Goal: Download file/media

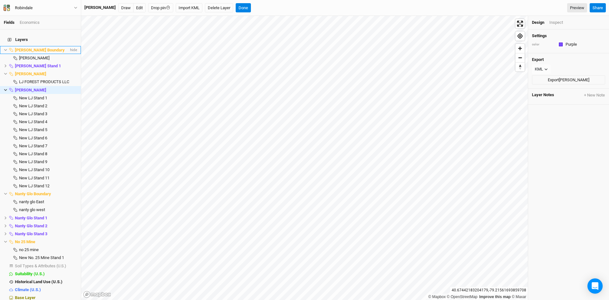
click at [5, 48] on li "[PERSON_NAME] Boundary hide" at bounding box center [40, 50] width 81 height 8
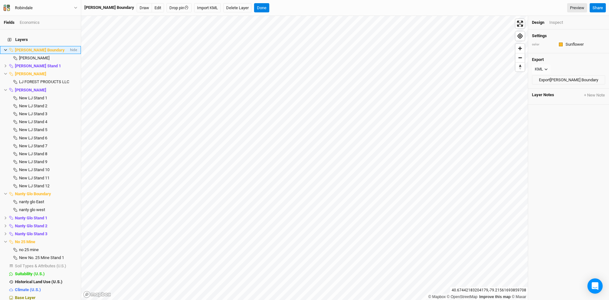
click at [5, 48] on icon at bounding box center [5, 49] width 3 height 3
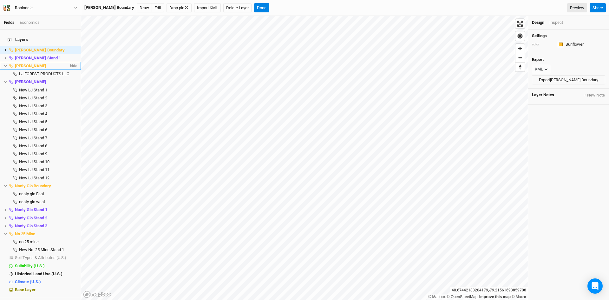
click at [3, 62] on li "[PERSON_NAME] hide" at bounding box center [40, 66] width 81 height 8
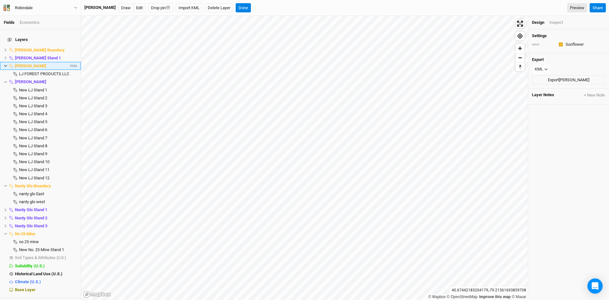
click at [4, 64] on icon at bounding box center [5, 65] width 3 height 3
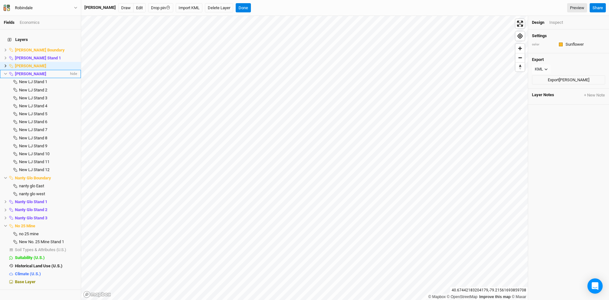
click at [4, 72] on icon at bounding box center [5, 73] width 3 height 3
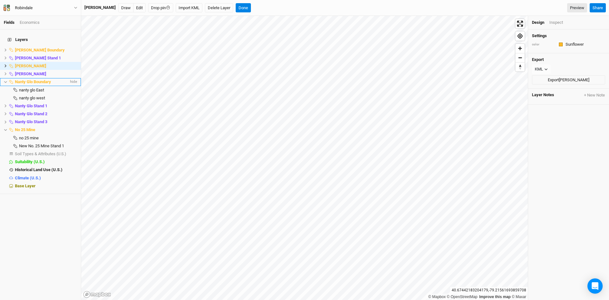
click at [5, 80] on icon at bounding box center [5, 81] width 3 height 3
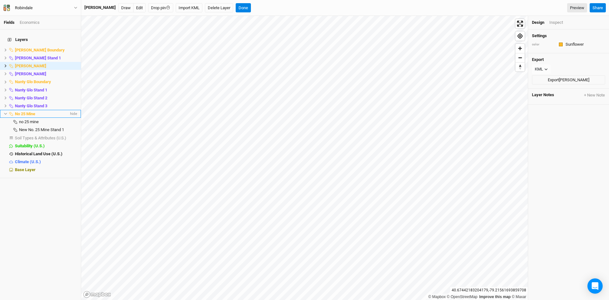
click at [5, 112] on icon at bounding box center [5, 113] width 3 height 3
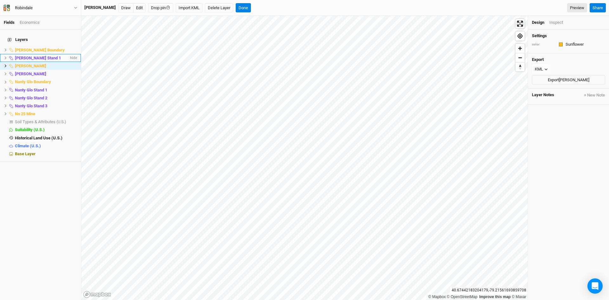
click at [5, 56] on icon at bounding box center [5, 57] width 3 height 3
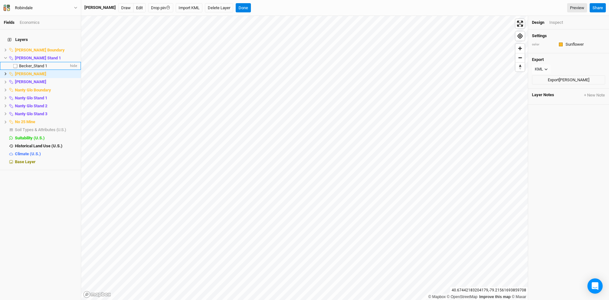
click at [28, 63] on span "Becker_Stand 1" at bounding box center [33, 65] width 28 height 5
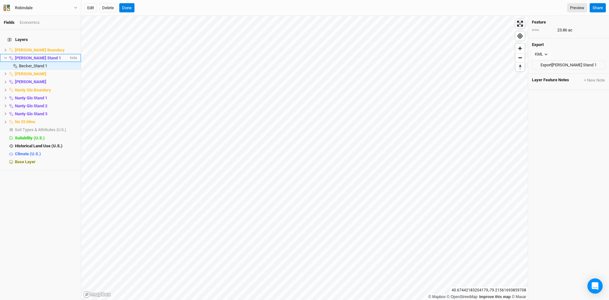
drag, startPoint x: 31, startPoint y: 61, endPoint x: 6, endPoint y: 55, distance: 26.4
click at [6, 56] on icon at bounding box center [5, 57] width 3 height 3
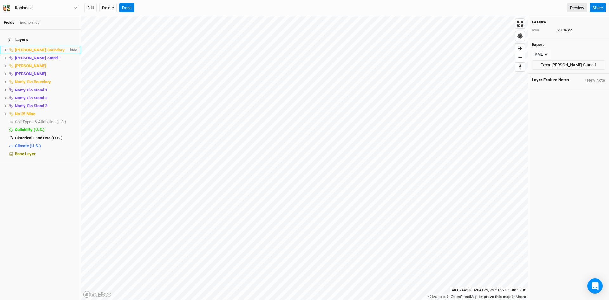
click at [6, 48] on icon at bounding box center [5, 49] width 3 height 3
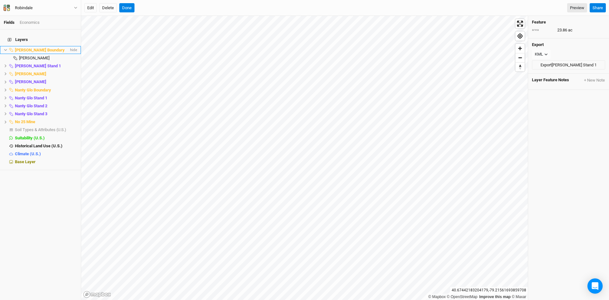
click at [6, 48] on icon at bounding box center [5, 49] width 3 height 3
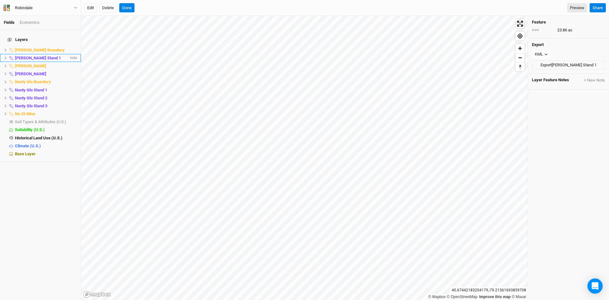
click at [6, 56] on icon at bounding box center [5, 57] width 3 height 3
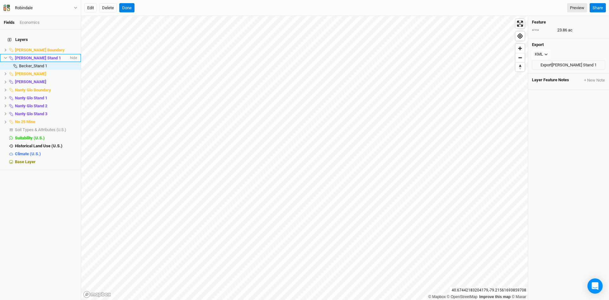
click at [6, 57] on icon at bounding box center [5, 58] width 3 height 2
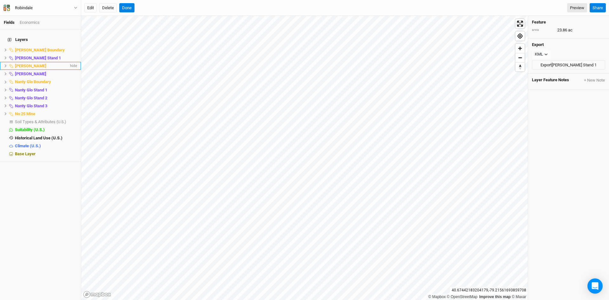
click at [4, 64] on icon at bounding box center [5, 65] width 3 height 3
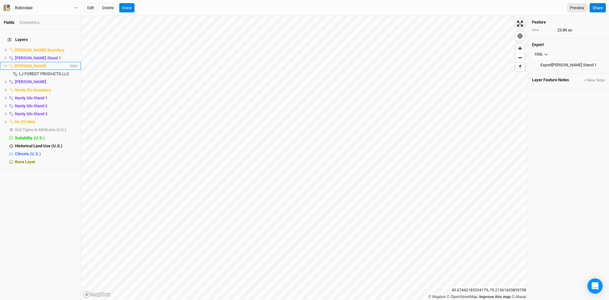
click at [4, 64] on icon at bounding box center [5, 65] width 3 height 3
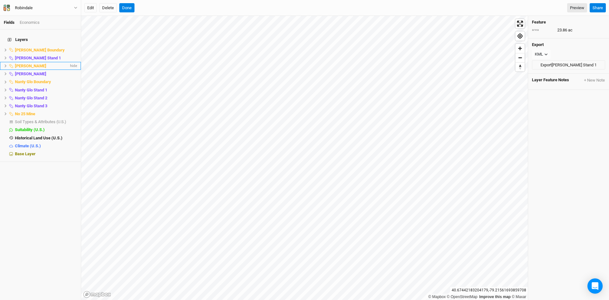
click at [4, 64] on icon at bounding box center [5, 65] width 3 height 3
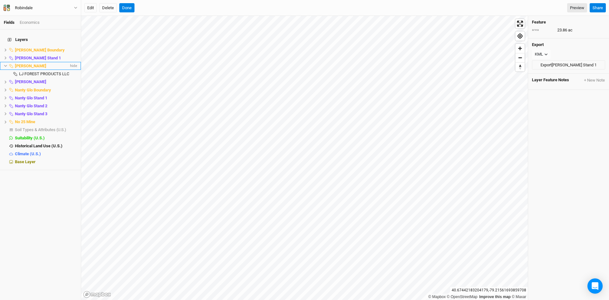
click at [4, 64] on icon at bounding box center [5, 65] width 3 height 3
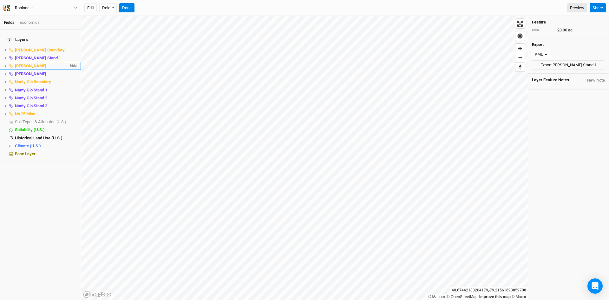
click at [4, 64] on icon at bounding box center [5, 65] width 3 height 3
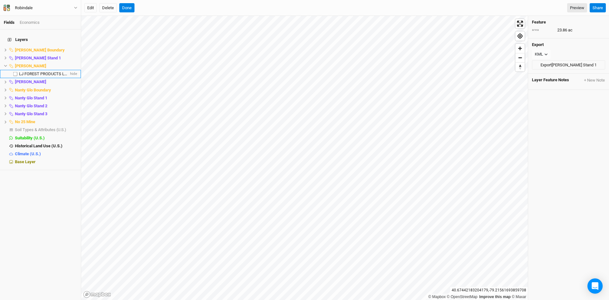
click at [27, 70] on li "LJ FOREST PRODUCTS LLC hide" at bounding box center [40, 74] width 81 height 8
click at [4, 64] on icon at bounding box center [5, 65] width 3 height 3
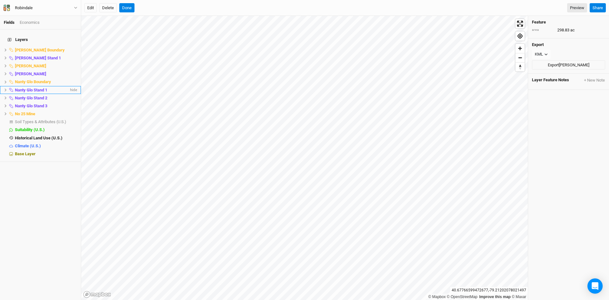
click at [6, 89] on icon at bounding box center [6, 90] width 2 height 3
click at [6, 89] on icon at bounding box center [5, 90] width 3 height 2
click at [5, 81] on li "Nanty Glo Boundary hide" at bounding box center [40, 82] width 81 height 8
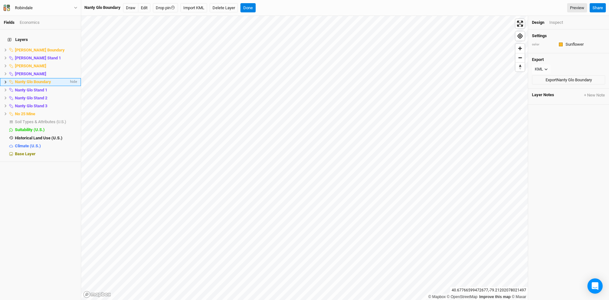
click at [5, 80] on icon at bounding box center [5, 81] width 3 height 3
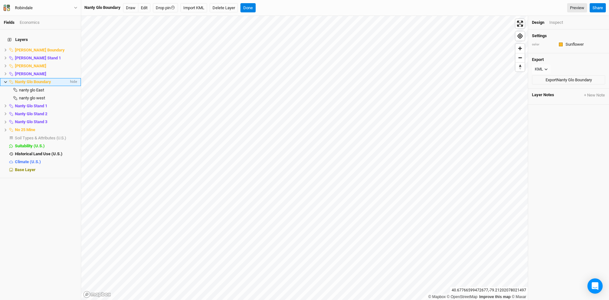
click at [5, 80] on icon at bounding box center [5, 81] width 3 height 3
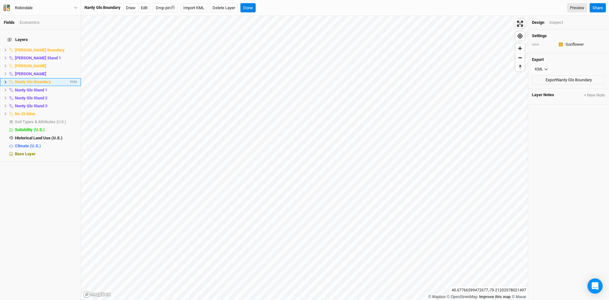
click at [5, 80] on icon at bounding box center [5, 81] width 3 height 3
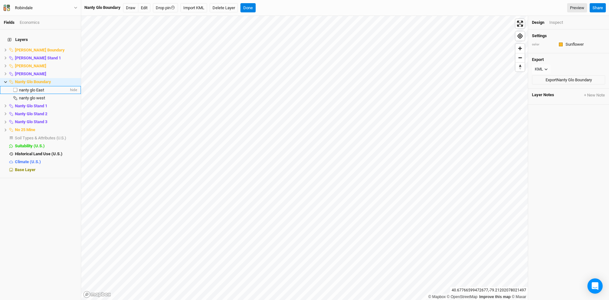
click at [37, 88] on span "nanty glo East" at bounding box center [31, 90] width 25 height 5
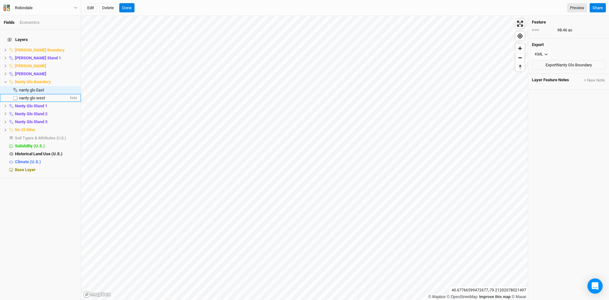
click at [33, 95] on span "nanty glo west" at bounding box center [32, 97] width 26 height 5
click at [5, 104] on icon at bounding box center [5, 105] width 3 height 3
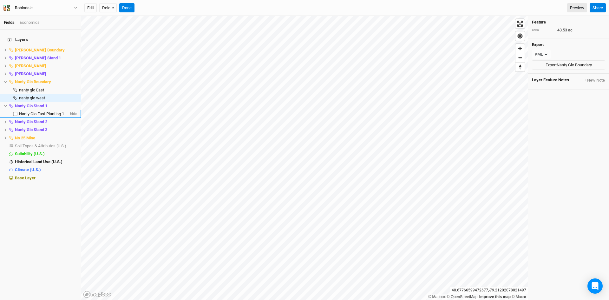
click at [35, 111] on span "Nanty Glo East Planting 1" at bounding box center [41, 113] width 45 height 5
click at [5, 104] on icon at bounding box center [5, 105] width 3 height 3
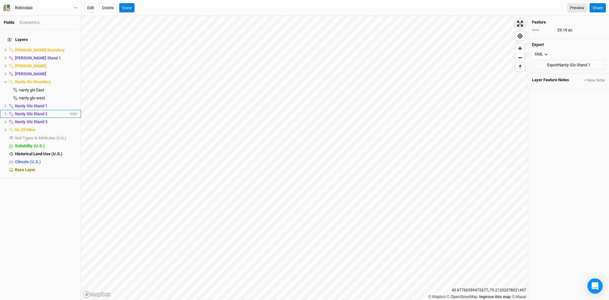
click at [6, 112] on icon at bounding box center [6, 113] width 2 height 3
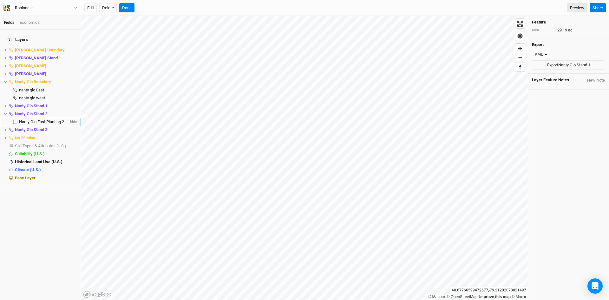
click at [32, 119] on span "Nanty Glo East Planting 2" at bounding box center [41, 121] width 45 height 5
click at [5, 128] on icon at bounding box center [5, 129] width 3 height 3
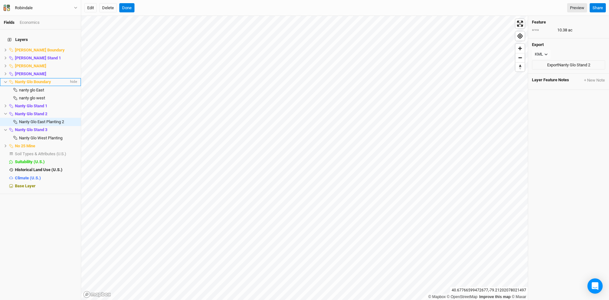
click at [5, 80] on icon at bounding box center [5, 81] width 3 height 3
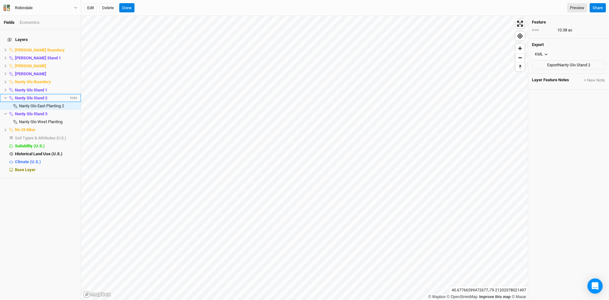
click at [7, 96] on icon at bounding box center [5, 97] width 3 height 3
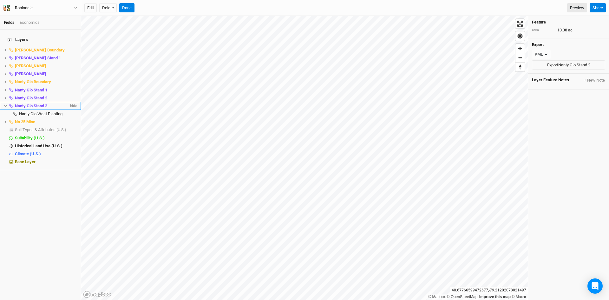
click at [6, 104] on icon at bounding box center [5, 105] width 3 height 3
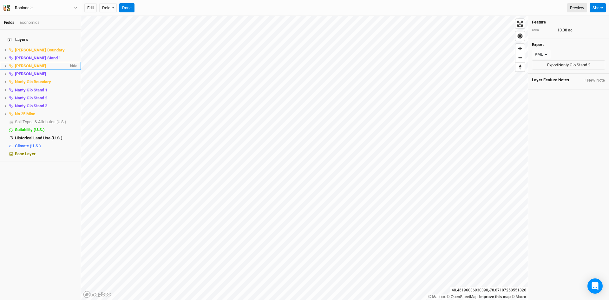
click at [6, 64] on icon at bounding box center [6, 65] width 2 height 3
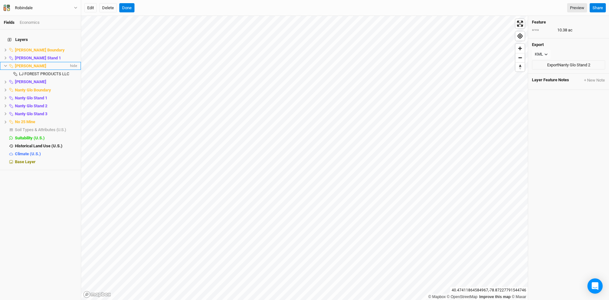
click at [3, 62] on li "[PERSON_NAME] hide" at bounding box center [40, 66] width 81 height 8
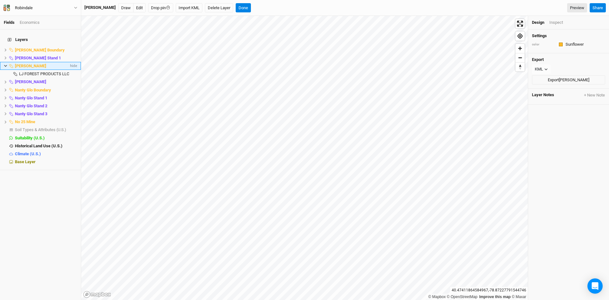
click at [31, 63] on span "[PERSON_NAME]" at bounding box center [30, 65] width 31 height 5
click at [37, 71] on span "LJ FOREST PRODUCTS LLC" at bounding box center [44, 73] width 50 height 5
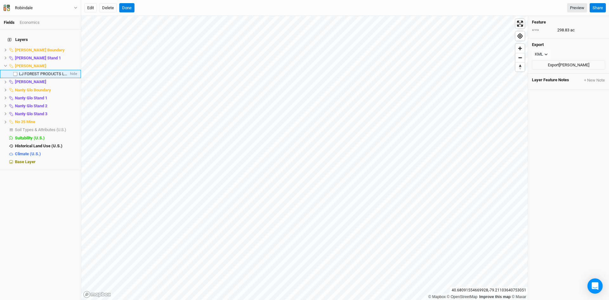
click at [33, 71] on span "LJ FOREST PRODUCTS LLC" at bounding box center [44, 73] width 50 height 5
click at [562, 64] on button "Export [PERSON_NAME]" at bounding box center [568, 65] width 73 height 10
click at [6, 81] on icon at bounding box center [6, 82] width 2 height 3
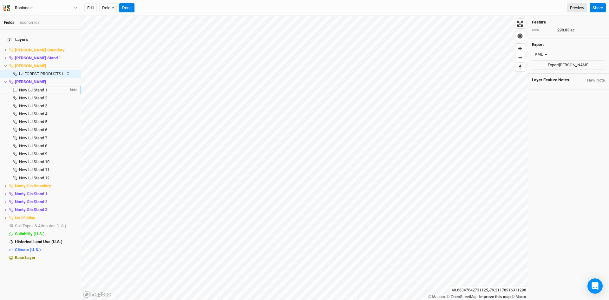
click at [14, 86] on label at bounding box center [15, 90] width 8 height 8
click at [14, 88] on input "checkbox" at bounding box center [15, 90] width 4 height 4
checkbox input "true"
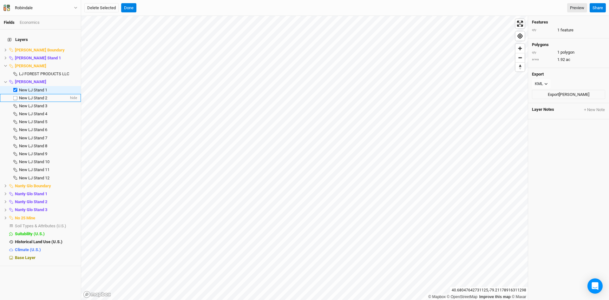
click at [15, 94] on label at bounding box center [15, 98] width 8 height 8
click at [15, 96] on input "checkbox" at bounding box center [15, 98] width 4 height 4
checkbox input "true"
click at [15, 102] on label at bounding box center [15, 106] width 8 height 8
click at [15, 104] on input "checkbox" at bounding box center [15, 106] width 4 height 4
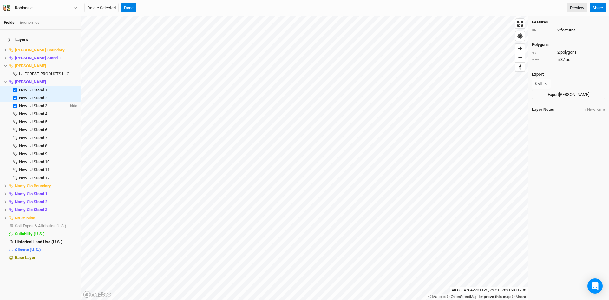
checkbox input "true"
click at [15, 110] on label at bounding box center [15, 114] width 8 height 8
click at [15, 112] on input "checkbox" at bounding box center [15, 114] width 4 height 4
checkbox input "true"
click at [15, 118] on label at bounding box center [15, 122] width 8 height 8
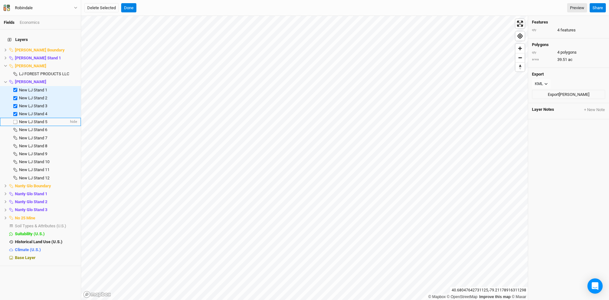
click at [15, 120] on input "checkbox" at bounding box center [15, 122] width 4 height 4
checkbox input "true"
click at [16, 126] on label at bounding box center [15, 130] width 8 height 8
click at [16, 128] on input "checkbox" at bounding box center [15, 130] width 4 height 4
checkbox input "true"
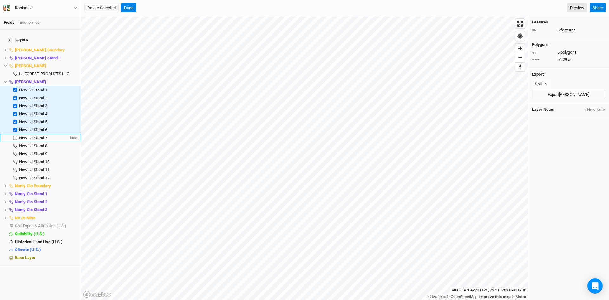
click at [14, 135] on label at bounding box center [15, 138] width 8 height 8
click at [14, 136] on input "checkbox" at bounding box center [15, 138] width 4 height 4
checkbox input "true"
click at [14, 142] on label at bounding box center [15, 146] width 8 height 8
click at [14, 144] on input "checkbox" at bounding box center [15, 146] width 4 height 4
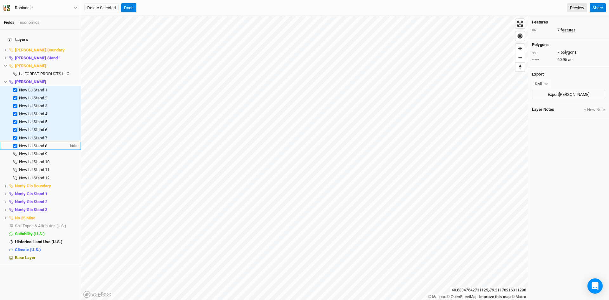
checkbox input "true"
click at [15, 150] on label at bounding box center [15, 154] width 8 height 8
click at [15, 152] on input "checkbox" at bounding box center [15, 154] width 4 height 4
checkbox input "true"
click at [15, 158] on label at bounding box center [15, 162] width 8 height 8
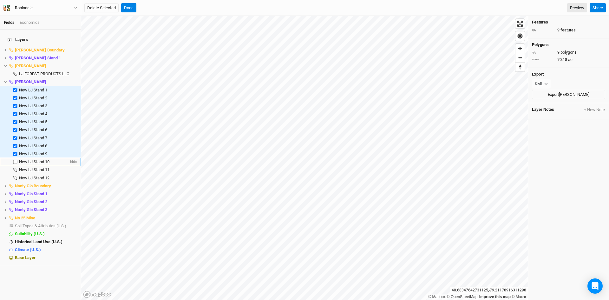
click at [15, 160] on input "checkbox" at bounding box center [15, 162] width 4 height 4
checkbox input "true"
click at [15, 166] on label at bounding box center [15, 170] width 8 height 8
click at [15, 168] on input "checkbox" at bounding box center [15, 170] width 4 height 4
checkbox input "true"
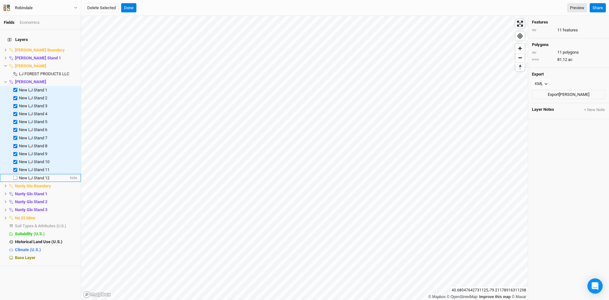
click at [15, 174] on label at bounding box center [15, 178] width 8 height 8
click at [15, 176] on input "checkbox" at bounding box center [15, 178] width 4 height 4
checkbox input "true"
click at [560, 92] on button "Export [PERSON_NAME]" at bounding box center [568, 95] width 73 height 10
click at [5, 80] on icon at bounding box center [5, 81] width 3 height 3
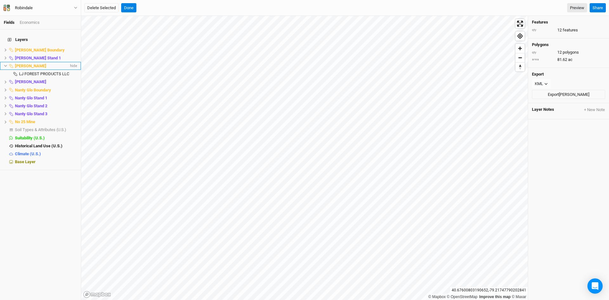
click at [7, 64] on icon at bounding box center [5, 65] width 3 height 3
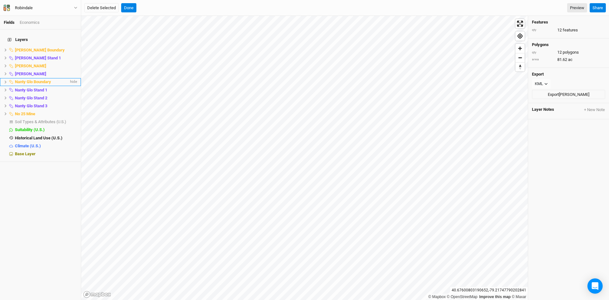
click at [4, 80] on icon at bounding box center [5, 81] width 3 height 3
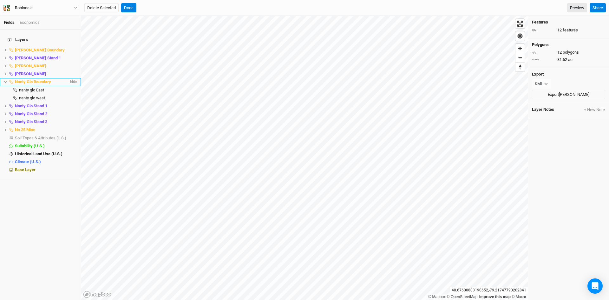
click at [6, 81] on icon at bounding box center [5, 82] width 3 height 2
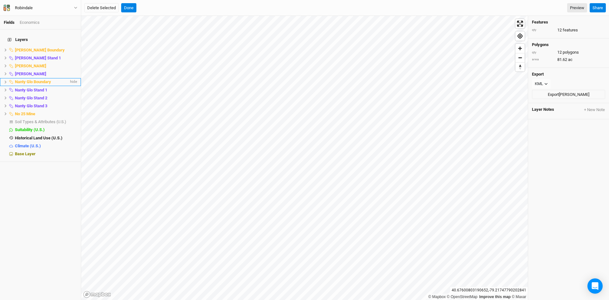
click at [6, 80] on icon at bounding box center [5, 81] width 3 height 3
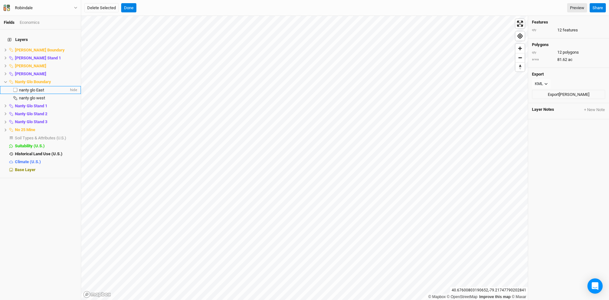
click at [39, 88] on span "nanty glo East" at bounding box center [31, 90] width 25 height 5
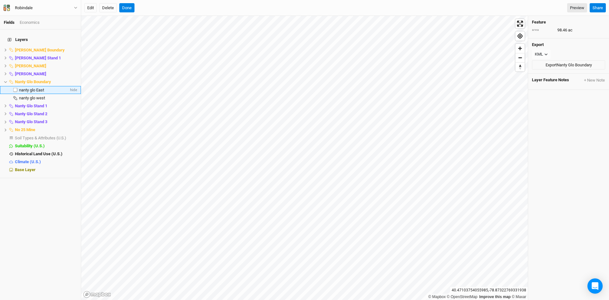
click at [35, 88] on span "nanty glo East" at bounding box center [31, 90] width 25 height 5
click at [564, 64] on button "Export Nanty Glo Boundary" at bounding box center [568, 65] width 73 height 10
click at [33, 95] on span "nanty glo west" at bounding box center [32, 97] width 26 height 5
click at [576, 64] on button "Export Nanty Glo Boundary" at bounding box center [568, 65] width 73 height 10
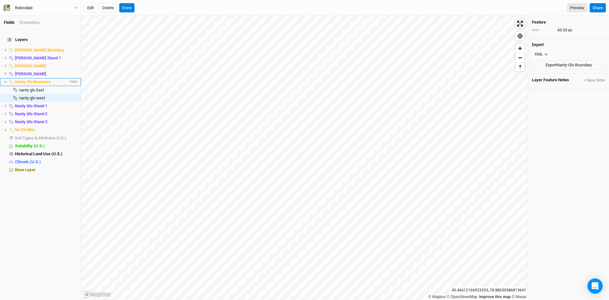
click at [6, 80] on icon at bounding box center [5, 81] width 3 height 3
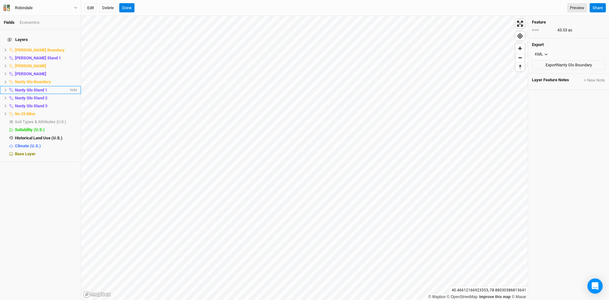
click at [6, 89] on icon at bounding box center [6, 90] width 2 height 3
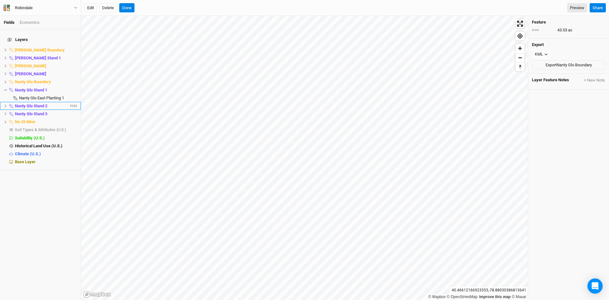
click at [3, 102] on li "Nanty Glo Stand 2 hide" at bounding box center [40, 106] width 81 height 8
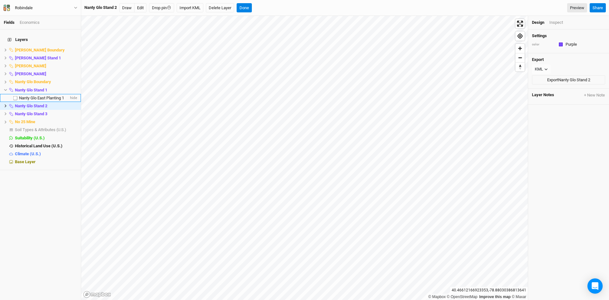
click at [35, 95] on span "Nanty Glo East Planting 1" at bounding box center [41, 97] width 45 height 5
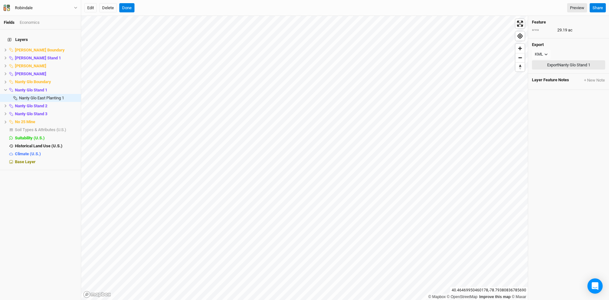
click at [571, 65] on button "Export Nanty Glo Stand 1" at bounding box center [568, 65] width 73 height 10
click at [4, 104] on icon at bounding box center [5, 105] width 3 height 3
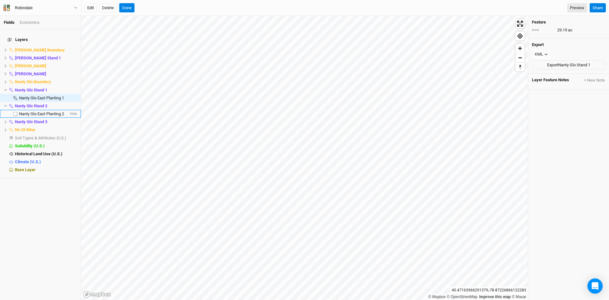
click at [39, 111] on span "Nanty Glo East Planting 2" at bounding box center [41, 113] width 45 height 5
click at [572, 66] on button "Export Nanty Glo Stand 2" at bounding box center [568, 65] width 73 height 10
click at [6, 88] on icon at bounding box center [5, 89] width 3 height 3
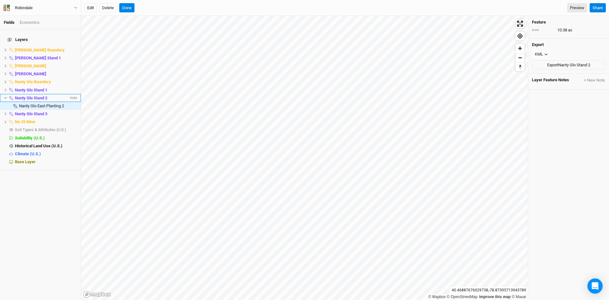
click at [6, 96] on icon at bounding box center [5, 97] width 3 height 3
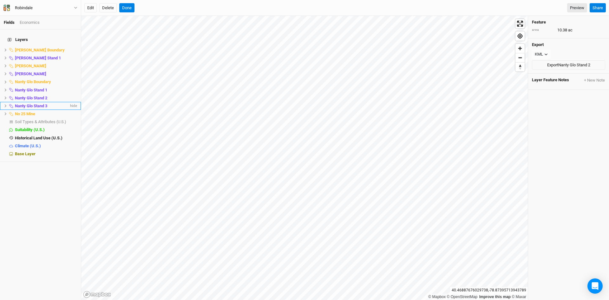
click at [6, 104] on li "Nanty Glo Stand 3 hide" at bounding box center [40, 106] width 81 height 8
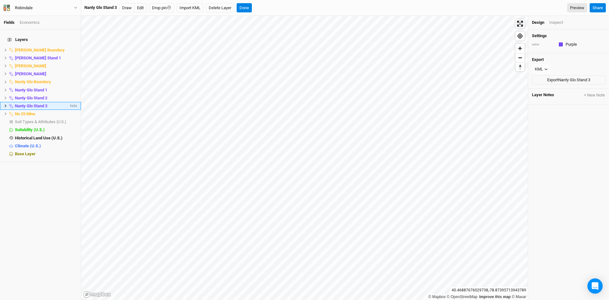
click at [3, 102] on li "Nanty Glo Stand 3 hide" at bounding box center [40, 106] width 81 height 8
click at [5, 104] on icon at bounding box center [5, 105] width 3 height 3
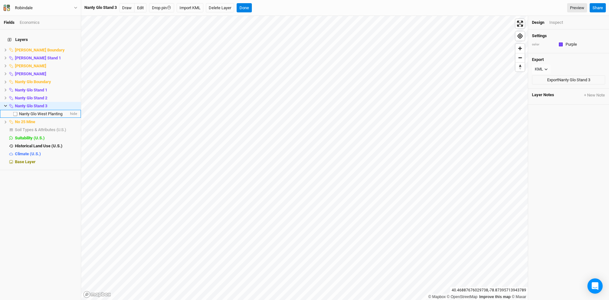
click at [38, 111] on span "Nanty Glo West Planting" at bounding box center [40, 113] width 43 height 5
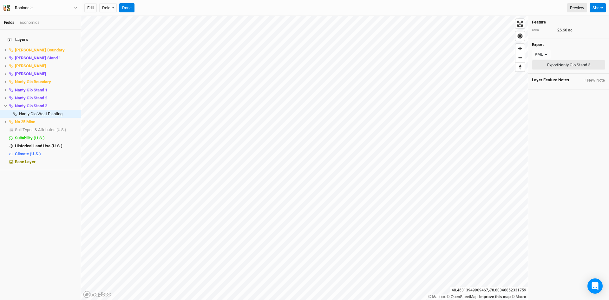
click at [563, 63] on button "Export Nanty Glo Stand 3" at bounding box center [568, 65] width 73 height 10
click at [4, 104] on icon at bounding box center [5, 105] width 3 height 3
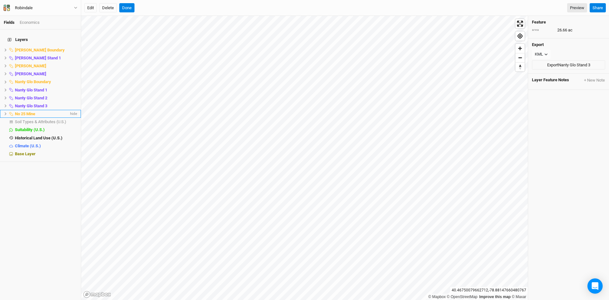
click at [4, 112] on icon at bounding box center [5, 113] width 3 height 3
click at [23, 119] on span "no 25 mine" at bounding box center [29, 121] width 20 height 5
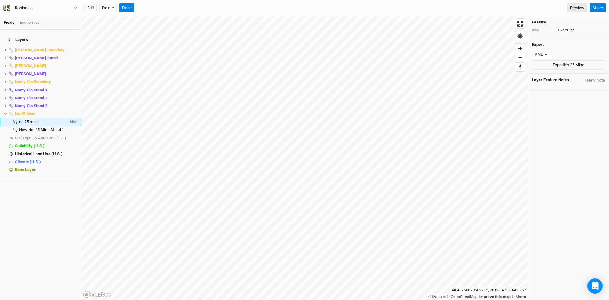
click at [25, 119] on span "no 25 mine" at bounding box center [29, 121] width 20 height 5
click at [562, 65] on button "Export No 25 Mine" at bounding box center [568, 65] width 73 height 10
click at [38, 127] on span "New No. 25 Mine Stand 1" at bounding box center [41, 129] width 45 height 5
click at [567, 66] on button "Export No 25 Mine" at bounding box center [568, 65] width 73 height 10
click at [4, 112] on icon at bounding box center [5, 113] width 3 height 3
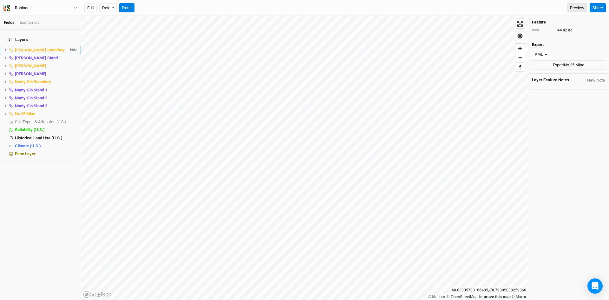
click at [5, 48] on icon at bounding box center [5, 49] width 3 height 3
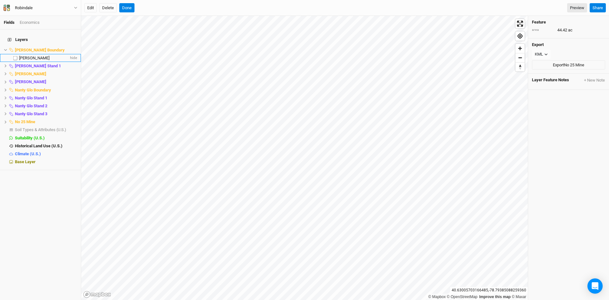
click at [28, 56] on span "[PERSON_NAME]" at bounding box center [34, 58] width 30 height 5
click at [551, 62] on button "Export [PERSON_NAME] Boundary" at bounding box center [568, 65] width 73 height 10
click at [5, 64] on icon at bounding box center [6, 65] width 2 height 3
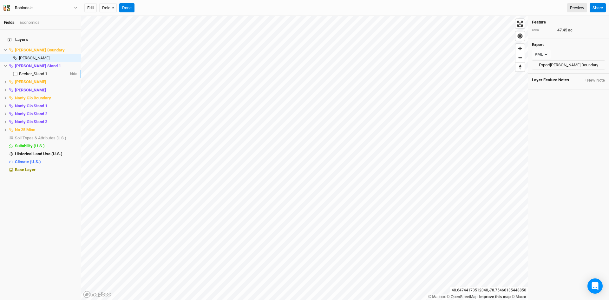
click at [33, 71] on span "Becker_Stand 1" at bounding box center [33, 73] width 28 height 5
click at [562, 65] on button "Export [PERSON_NAME] Stand 1" at bounding box center [568, 65] width 73 height 10
click at [128, 4] on button "Done" at bounding box center [126, 8] width 15 height 10
